Goal: Transaction & Acquisition: Purchase product/service

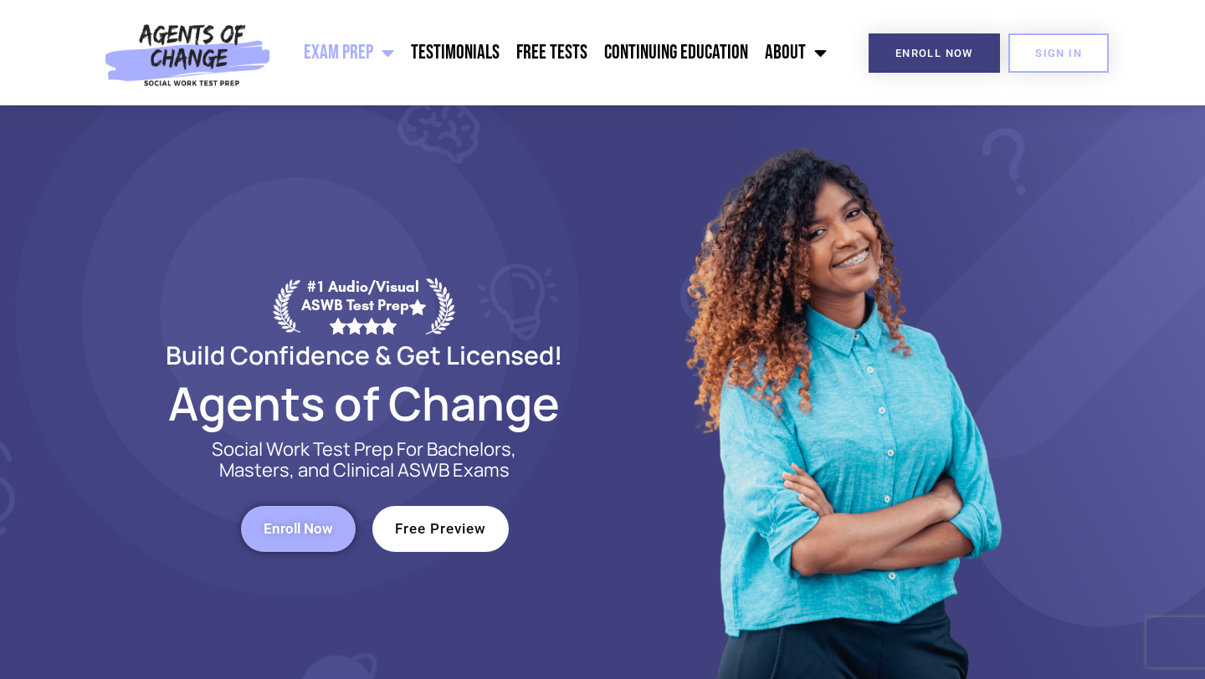
click at [330, 522] on span "Enroll Now" at bounding box center [297, 529] width 69 height 14
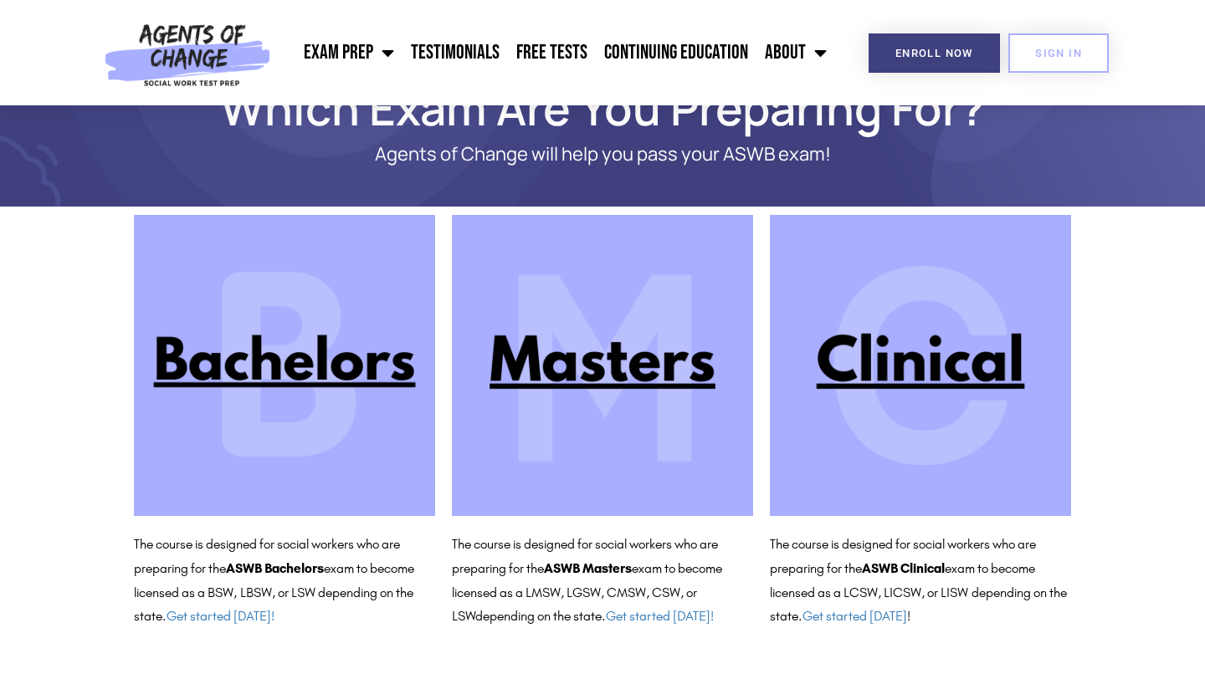
click at [918, 365] on img at bounding box center [920, 365] width 301 height 301
click at [884, 360] on img at bounding box center [920, 365] width 301 height 301
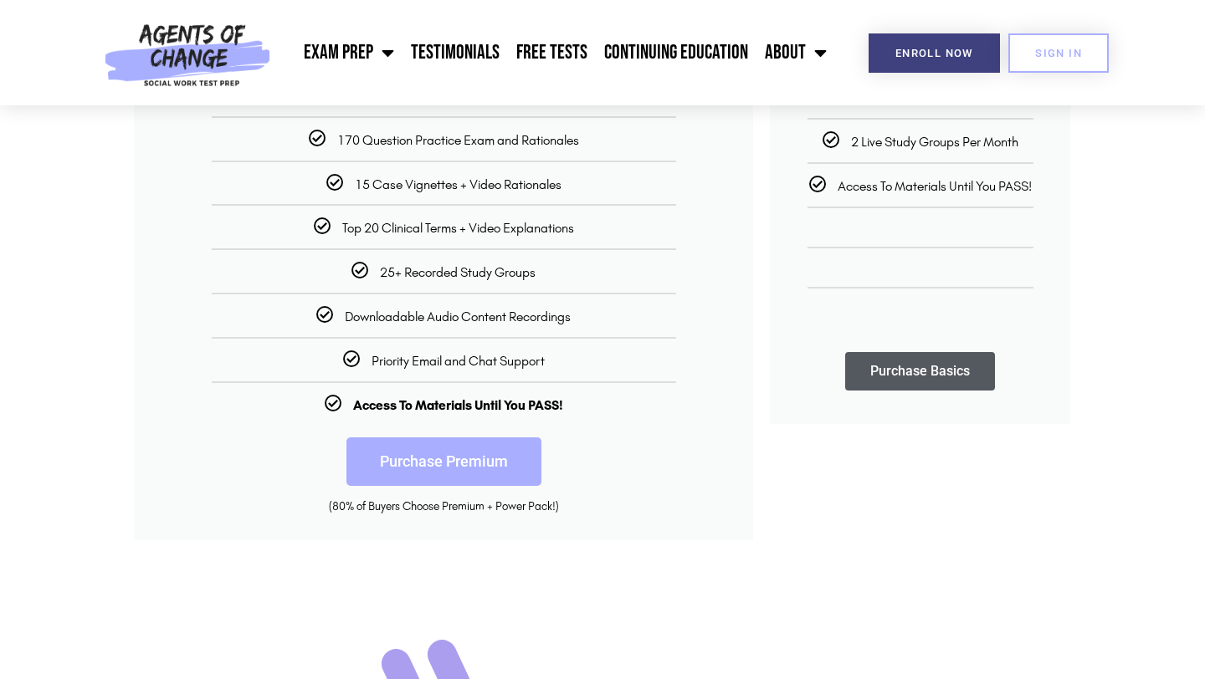
scroll to position [434, 0]
click at [478, 458] on link "Purchase Premium" at bounding box center [443, 461] width 195 height 49
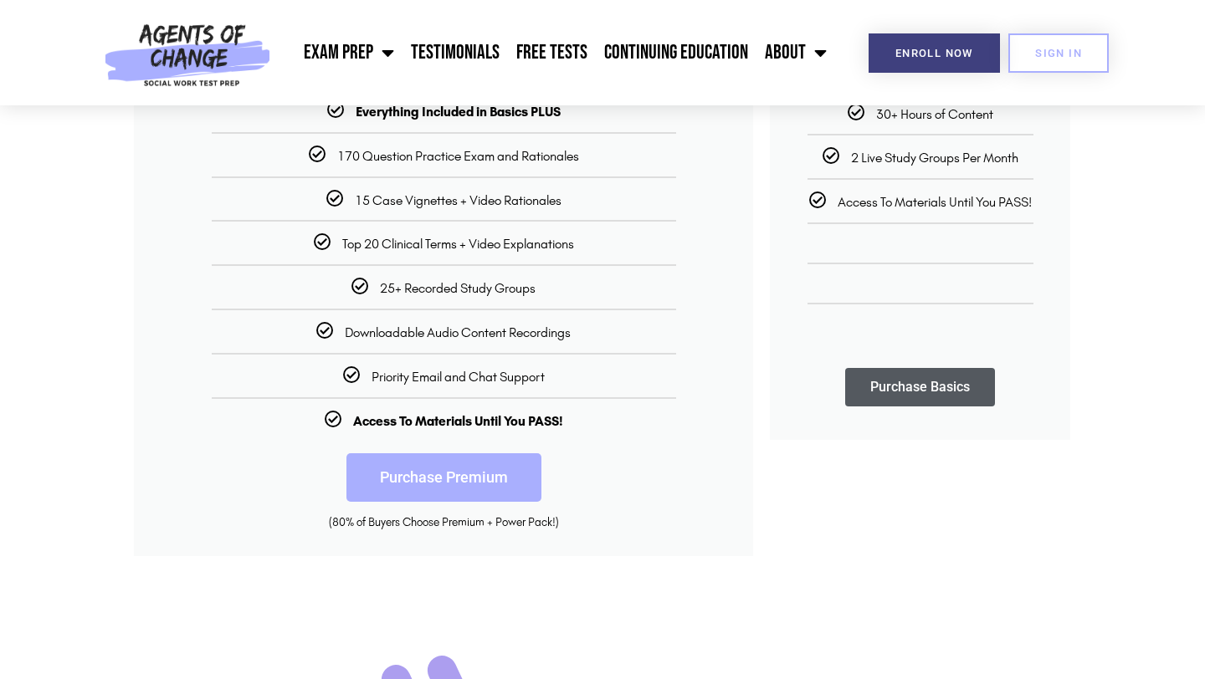
scroll to position [429, 0]
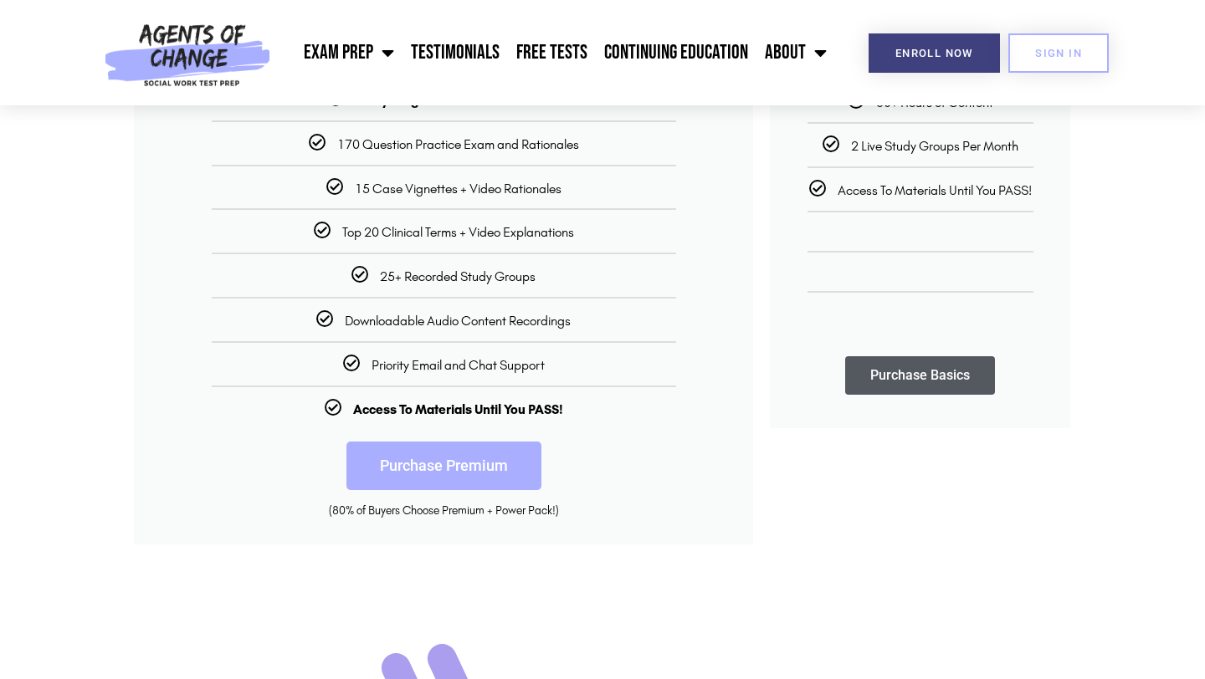
click at [421, 473] on link "Purchase Premium" at bounding box center [443, 466] width 195 height 49
